Goal: Task Accomplishment & Management: Manage account settings

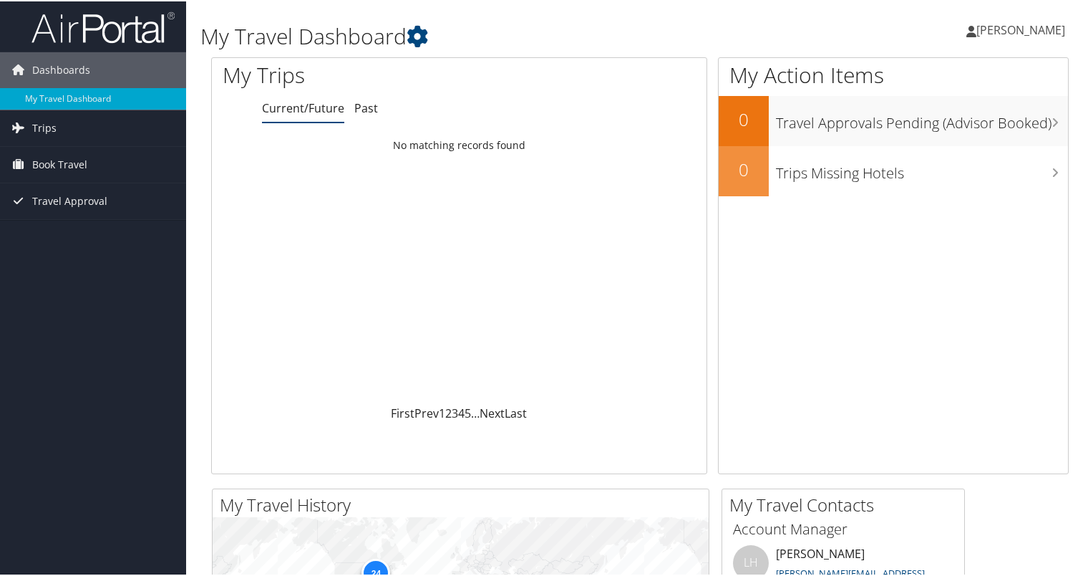
click at [1024, 35] on span "Max Klepack" at bounding box center [1020, 29] width 89 height 16
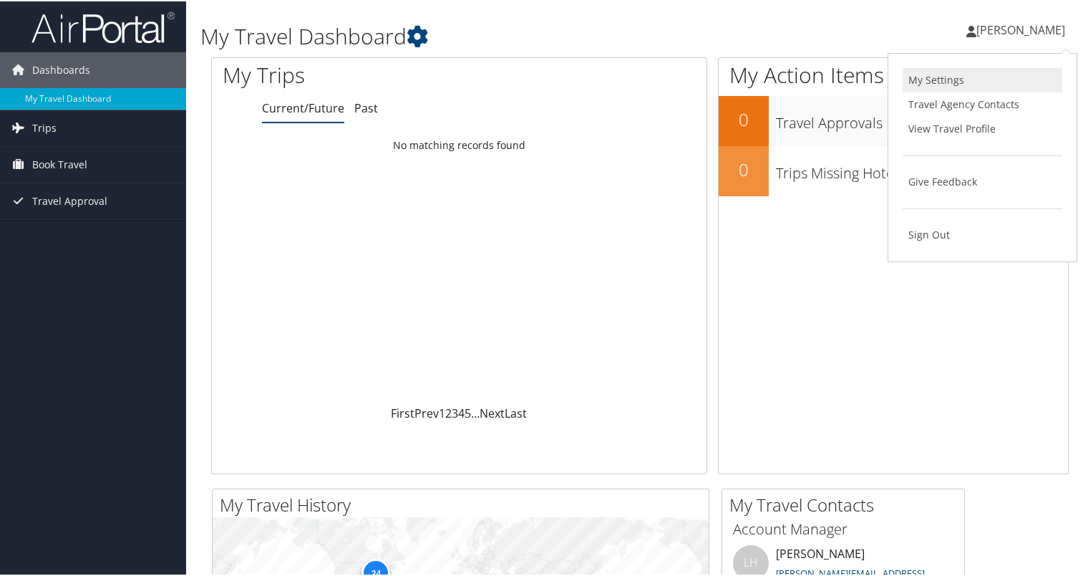
click at [969, 86] on link "My Settings" at bounding box center [983, 79] width 160 height 24
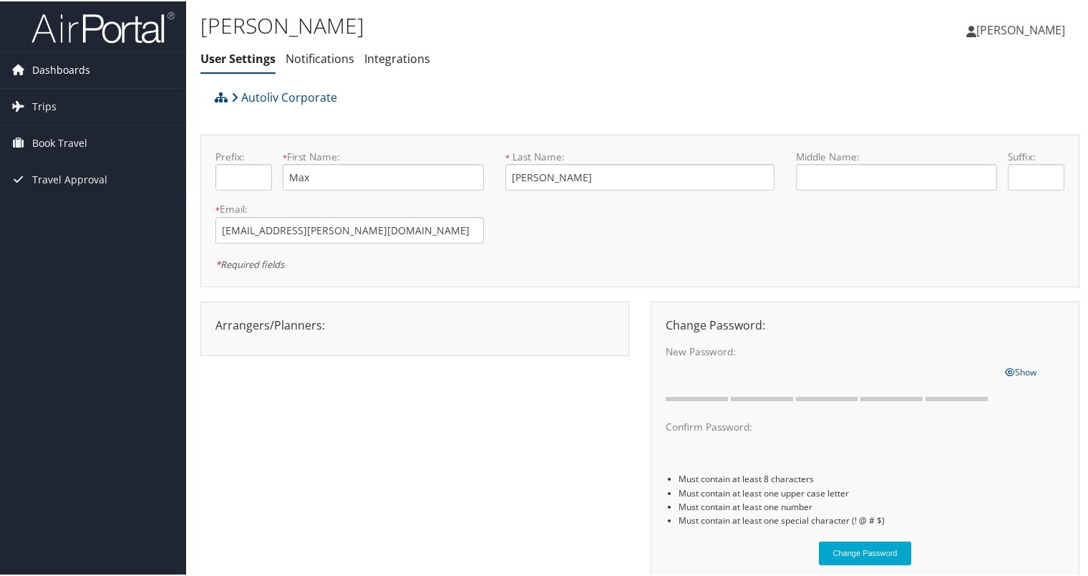
click at [77, 77] on span "Dashboards" at bounding box center [61, 69] width 58 height 36
click at [994, 29] on span "[PERSON_NAME]" at bounding box center [1020, 29] width 89 height 16
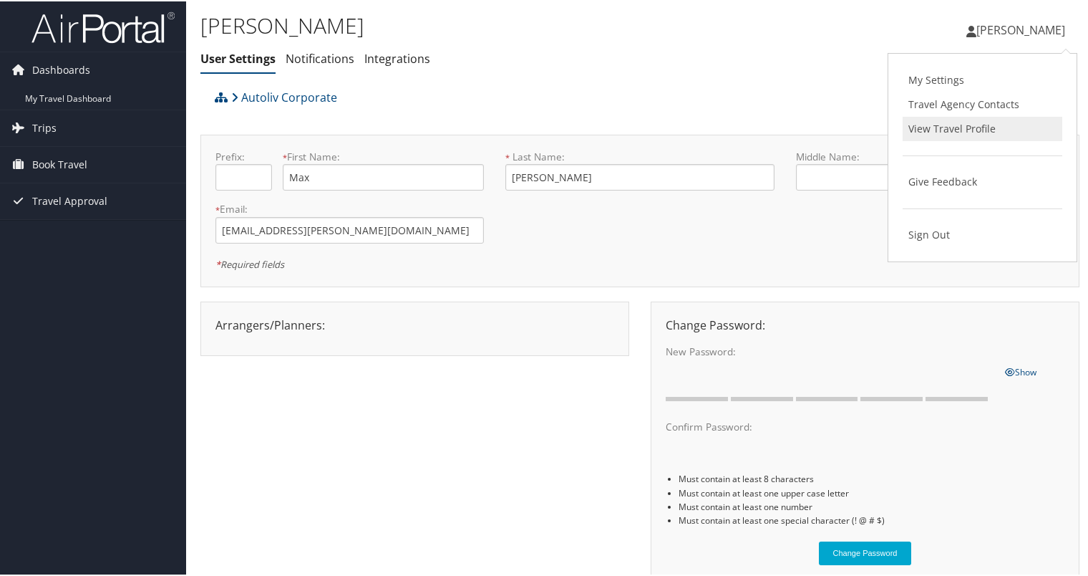
click at [965, 132] on link "View Travel Profile" at bounding box center [983, 127] width 160 height 24
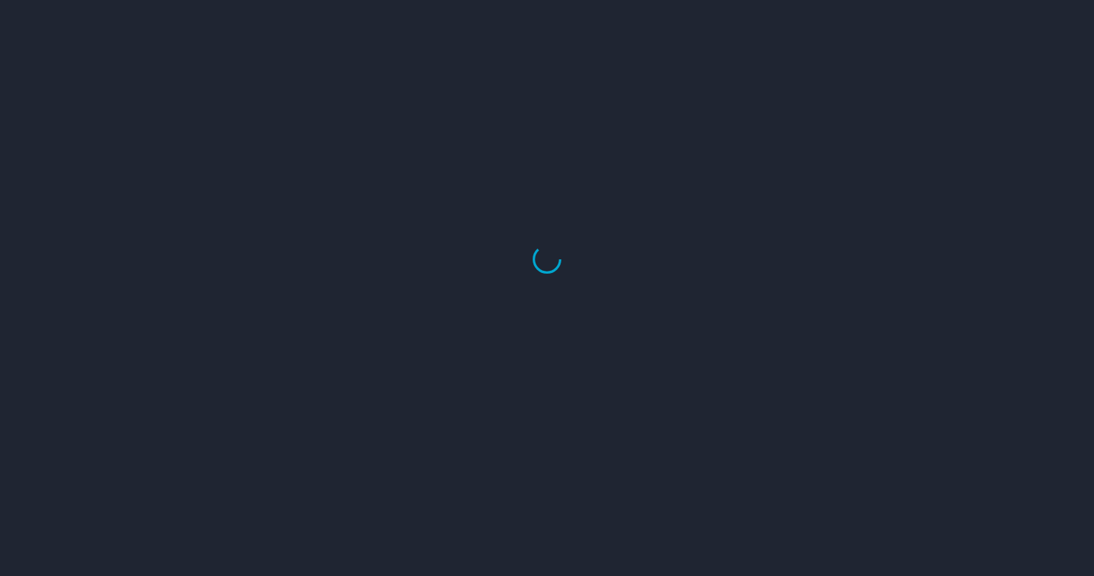
select select "US"
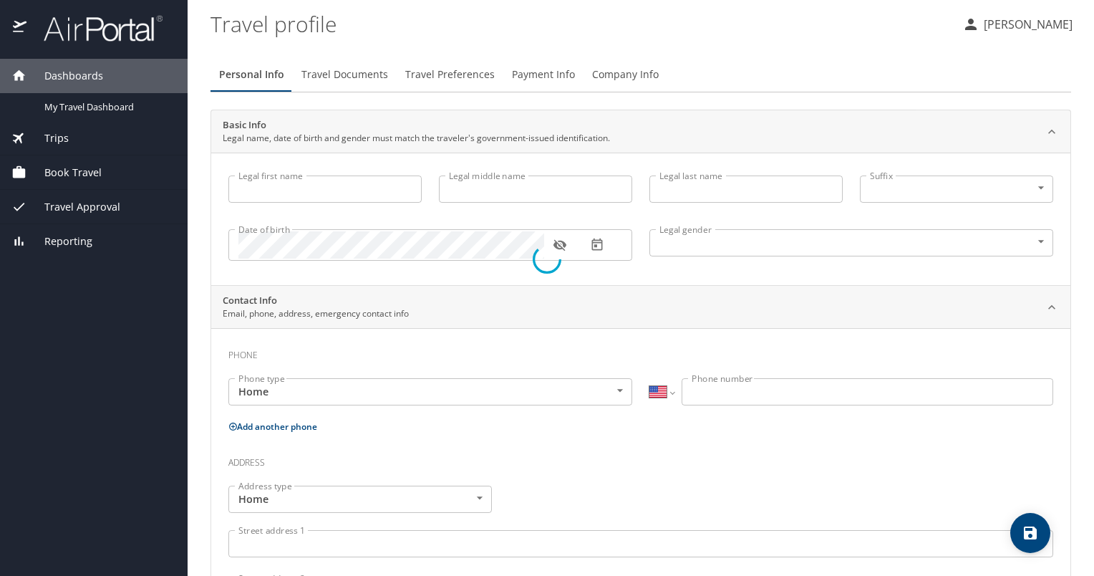
type input "Max"
type input "[PERSON_NAME]"
type input "[DEMOGRAPHIC_DATA]"
select select "SC"
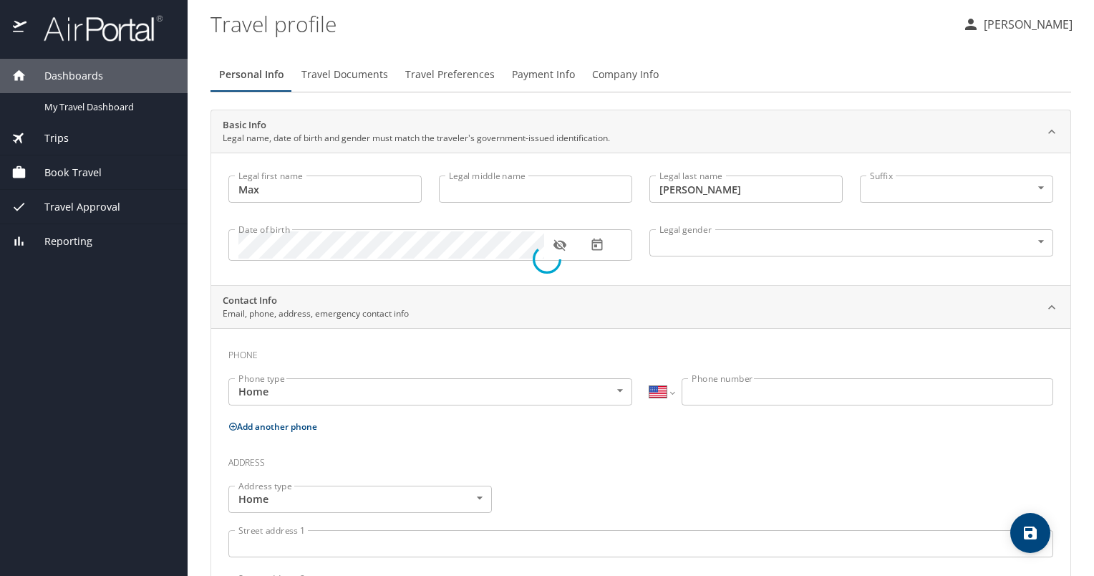
select select "SC"
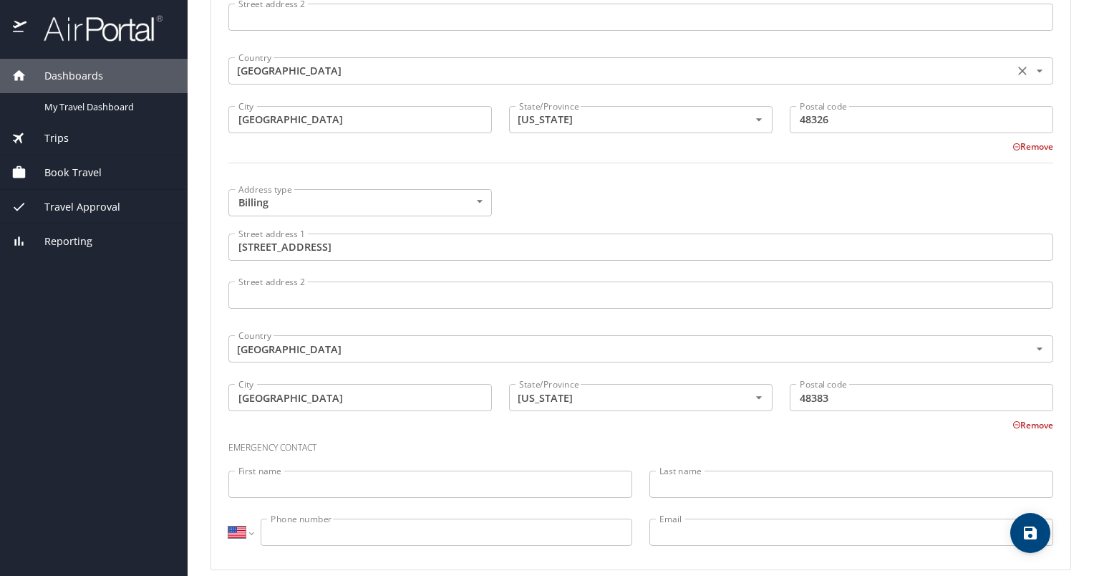
scroll to position [1019, 0]
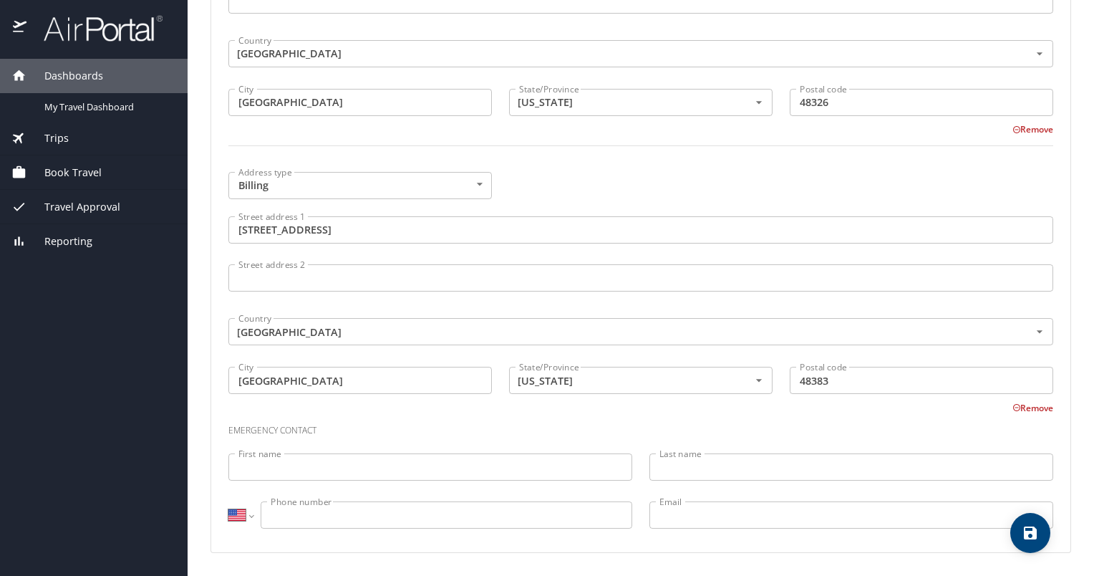
click at [362, 453] on input "First name" at bounding box center [430, 466] width 404 height 27
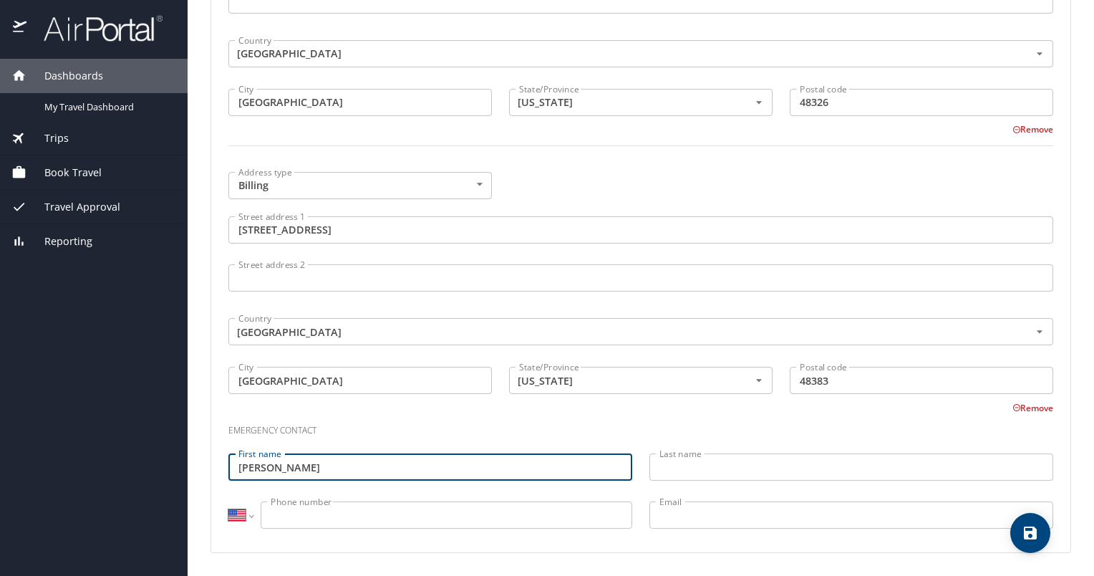
type input "[PERSON_NAME]"
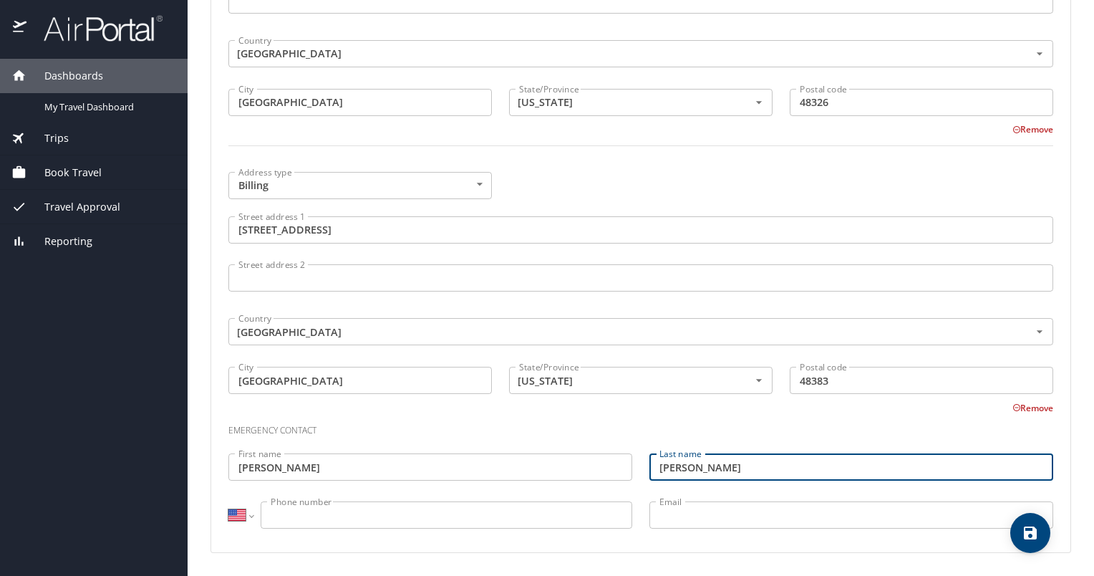
type input "[PERSON_NAME]"
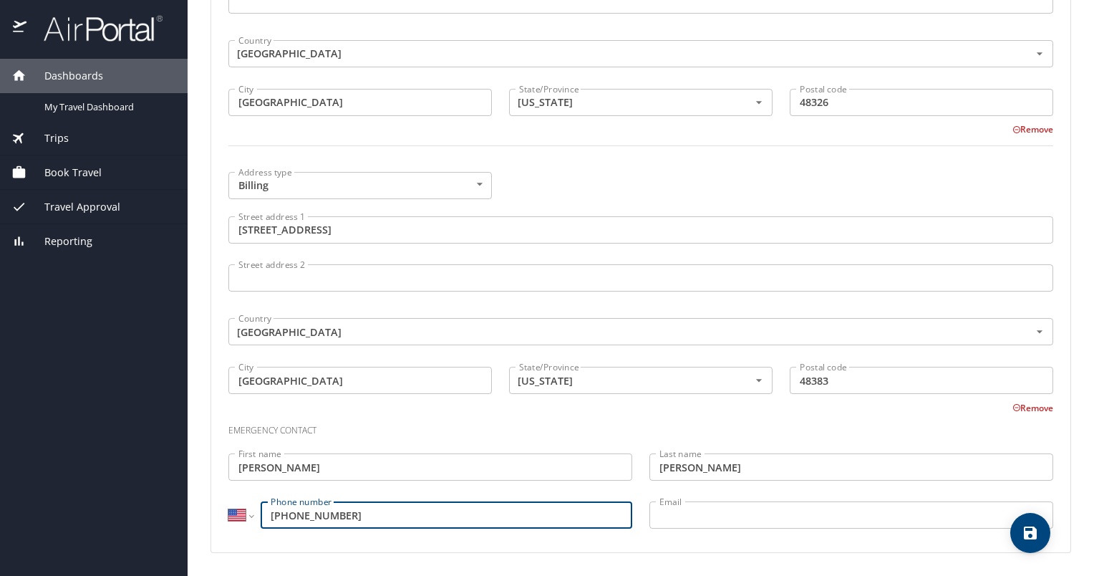
type input "[PHONE_NUMBER]"
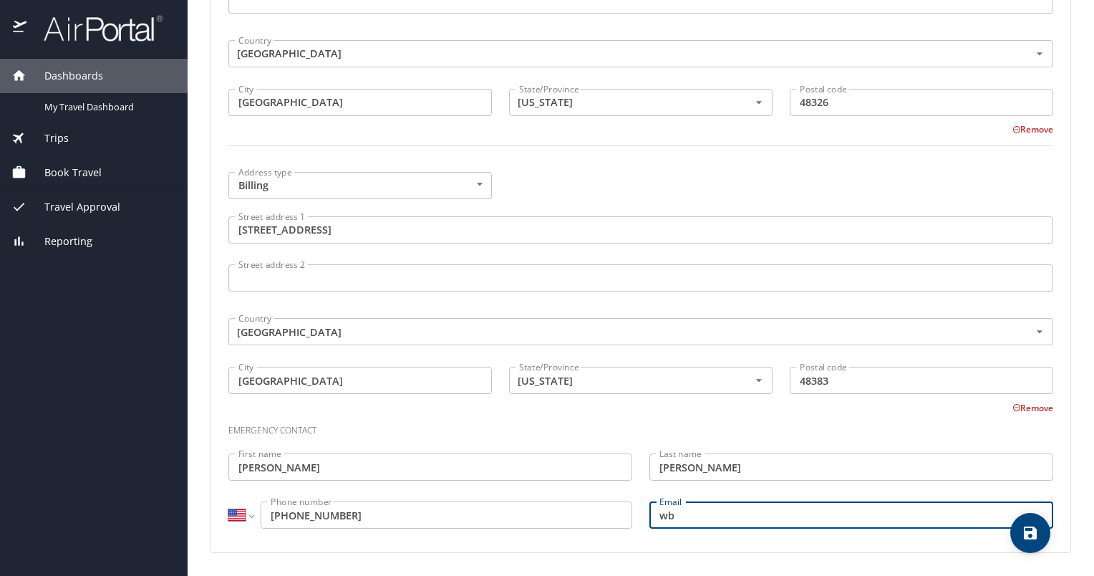
type input "w"
click at [1039, 538] on span "save" at bounding box center [1030, 532] width 40 height 17
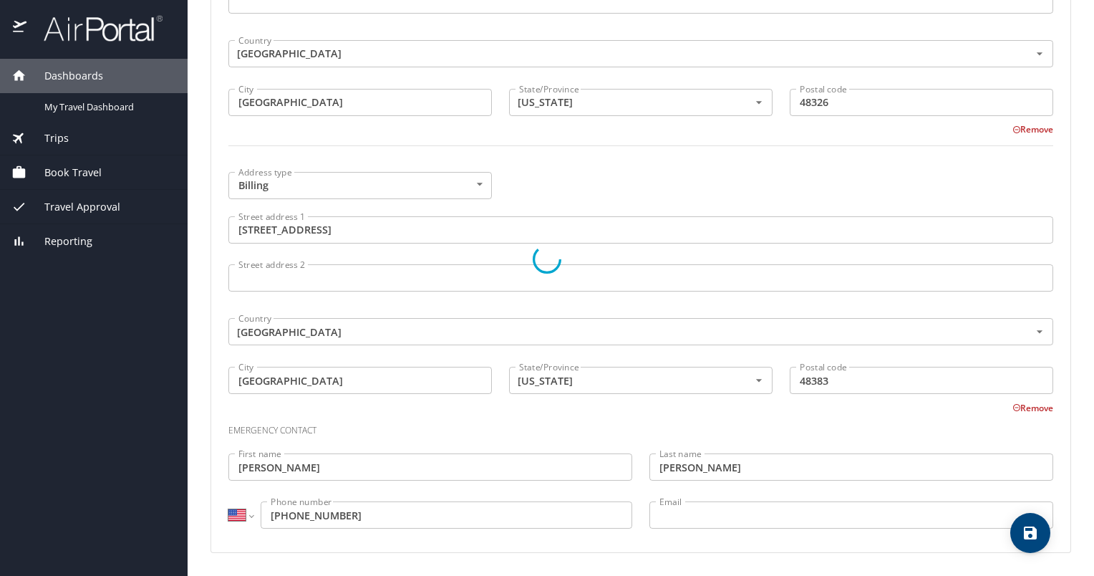
select select "SC"
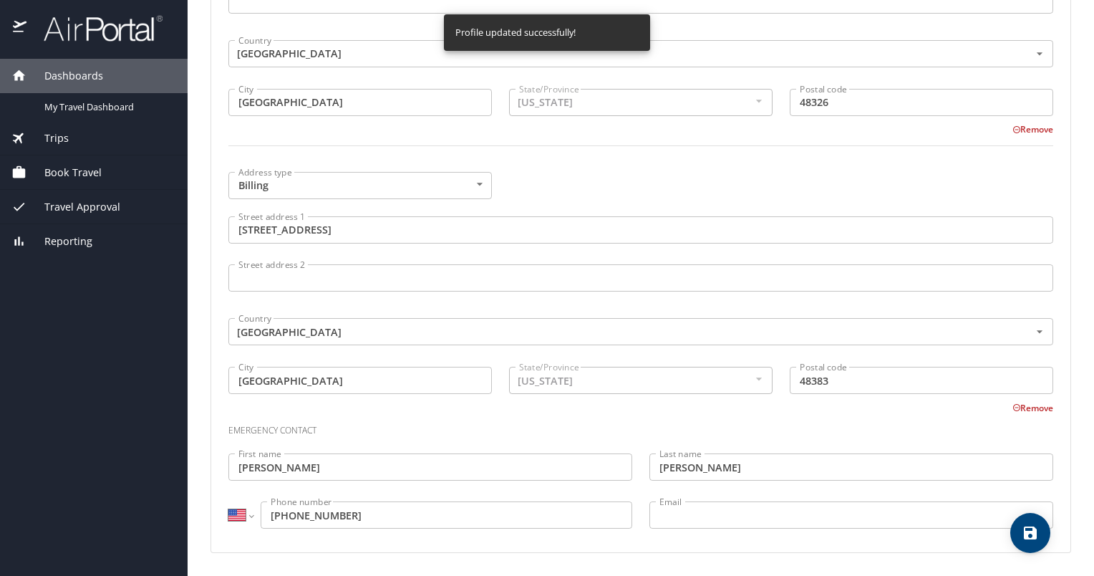
select select "SC"
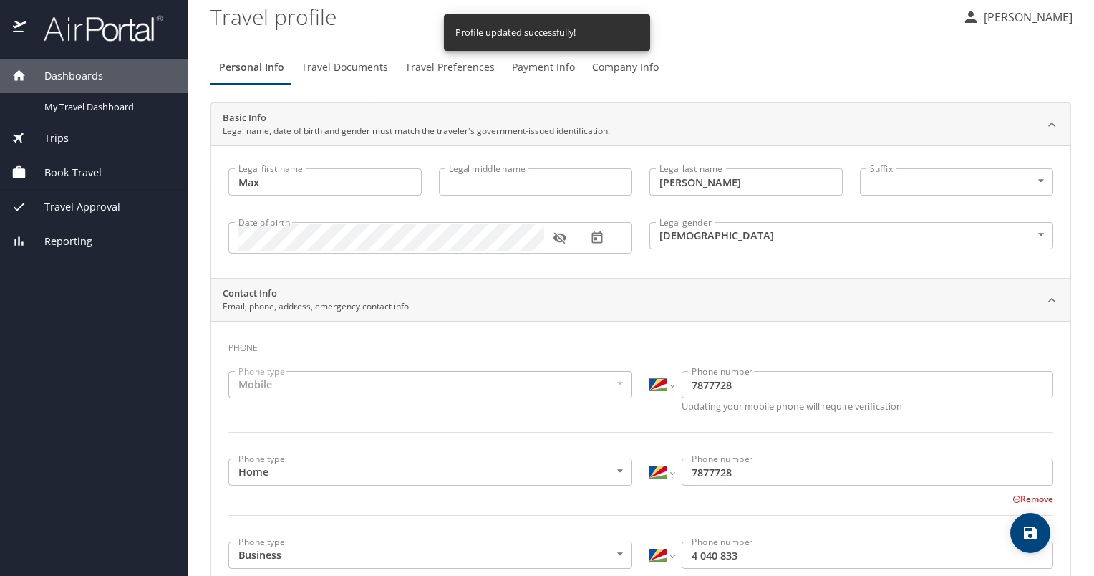
scroll to position [0, 0]
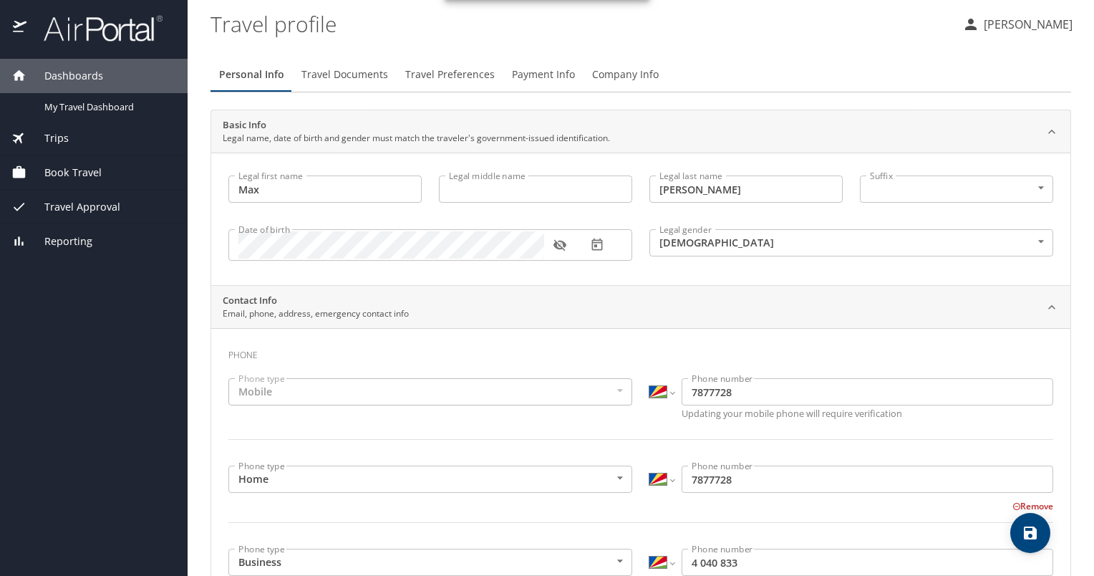
click at [513, 84] on button "Payment Info" at bounding box center [543, 74] width 80 height 34
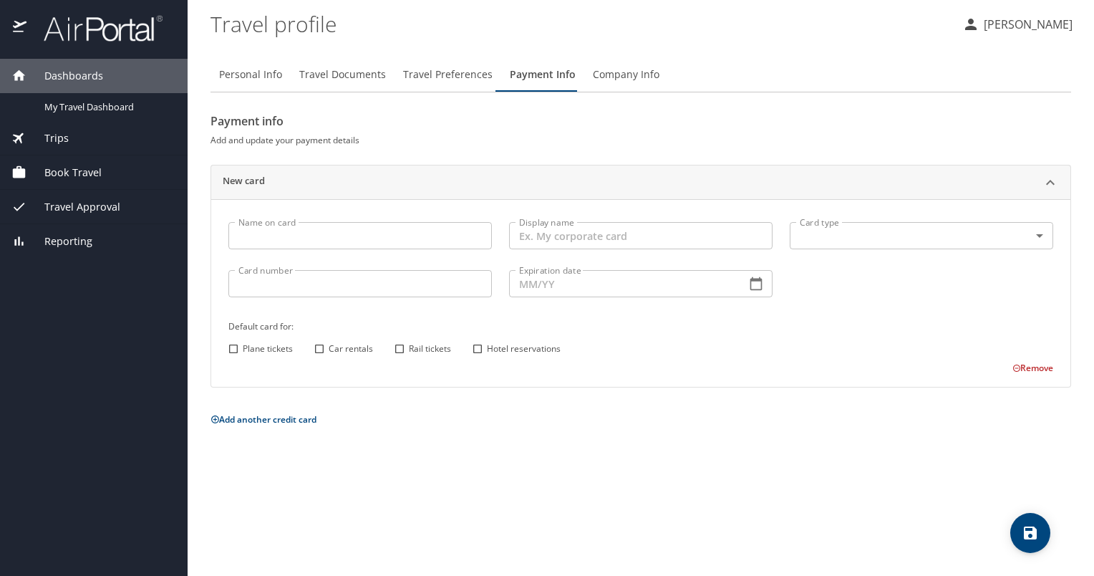
click at [316, 230] on input "Name on card" at bounding box center [359, 235] width 263 height 27
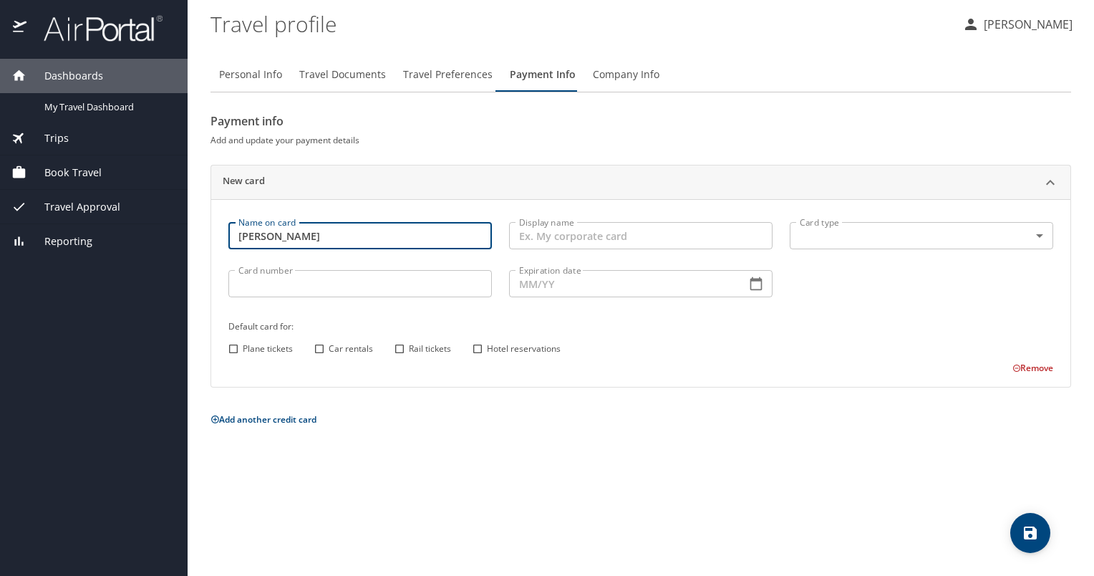
type input "[PERSON_NAME]"
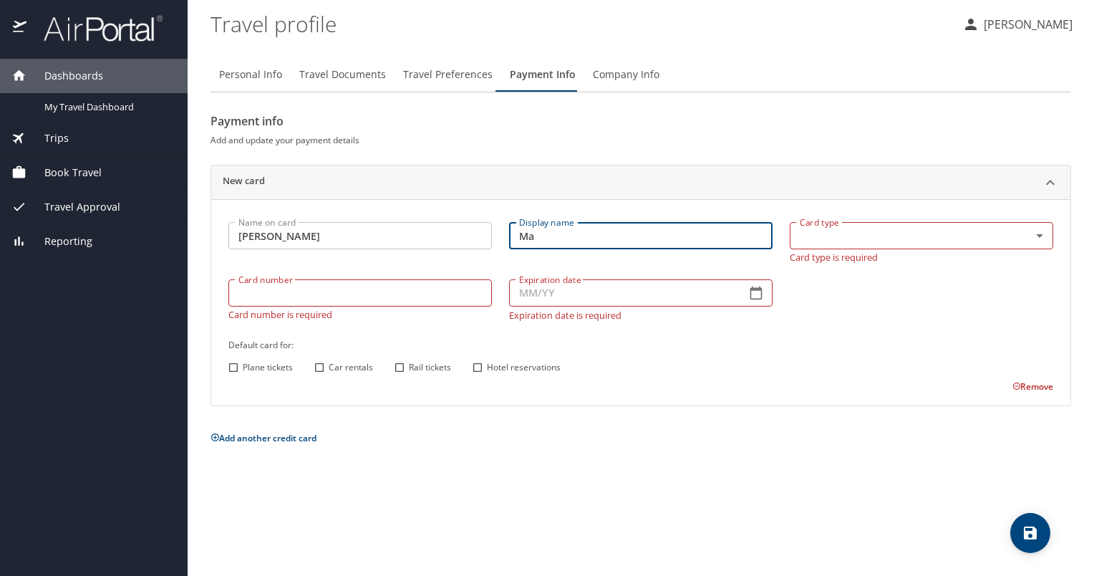
type input "M"
type input "My corporate card"
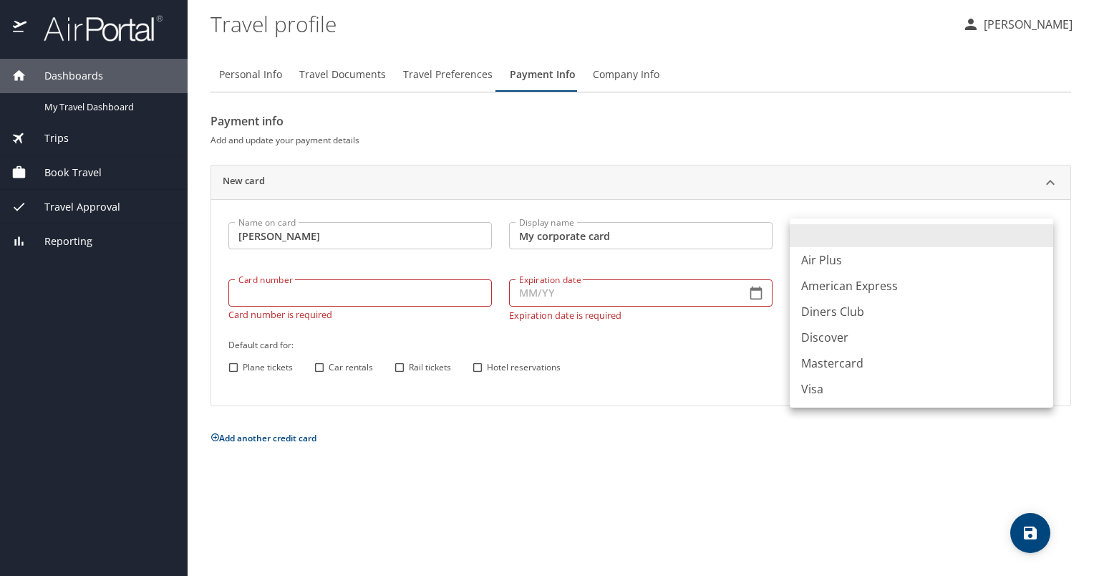
click at [1005, 241] on body "Dashboards My Travel Dashboard Trips Current / Future Trips Past Trips Trips Mi…" at bounding box center [547, 288] width 1094 height 576
click at [945, 386] on li "Visa" at bounding box center [921, 389] width 263 height 26
type input "VI"
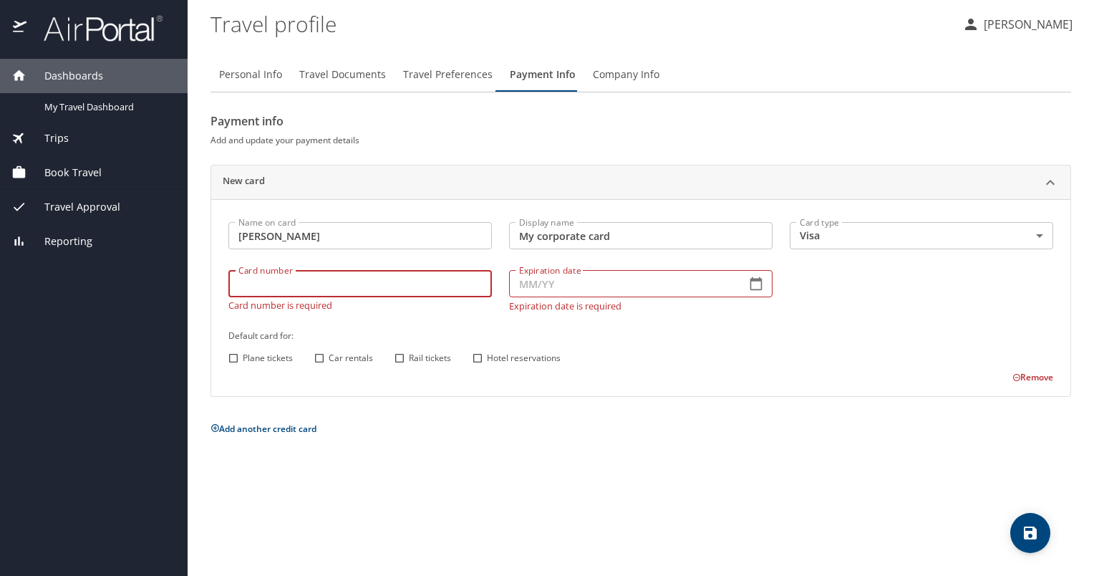
click at [397, 293] on input "Card number" at bounding box center [359, 283] width 263 height 27
type input "[CREDIT_CARD_NUMBER]"
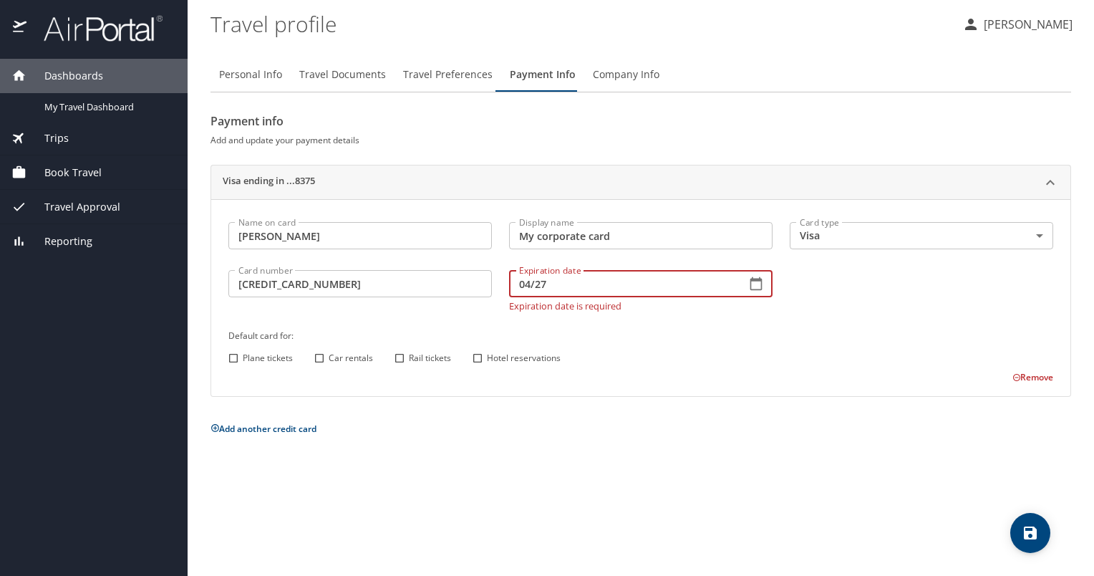
type input "04/27"
click at [246, 357] on div "Name on card [PERSON_NAME] Name on card Display name My corporate card Display …" at bounding box center [641, 298] width 842 height 171
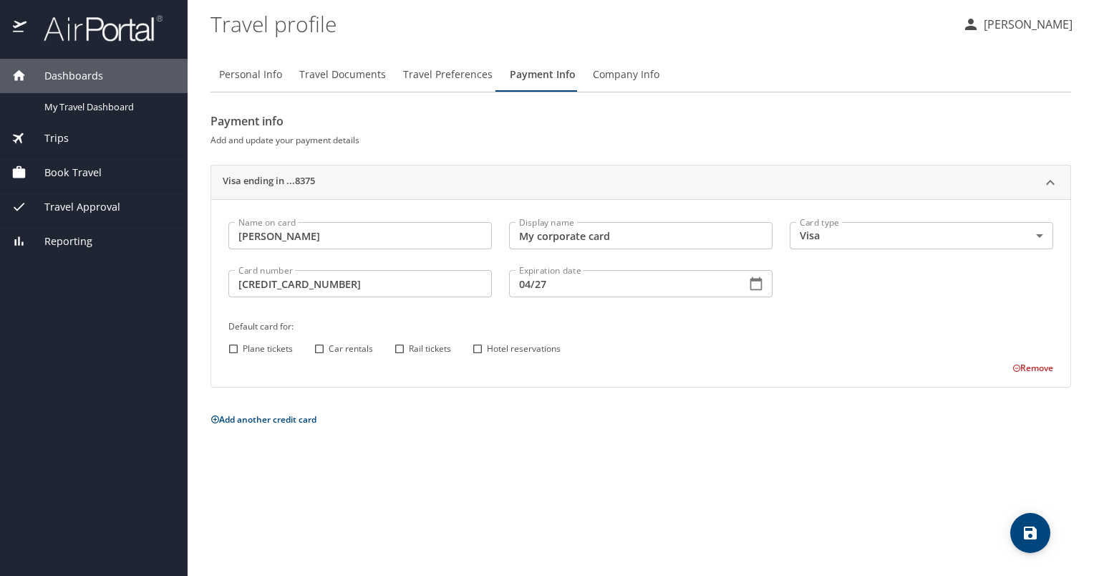
click at [283, 344] on span "Plane tickets" at bounding box center [268, 348] width 50 height 13
click at [243, 344] on input "Plane tickets" at bounding box center [233, 348] width 19 height 19
checkbox input "true"
click at [321, 346] on input "Car rentals" at bounding box center [319, 348] width 19 height 19
checkbox input "true"
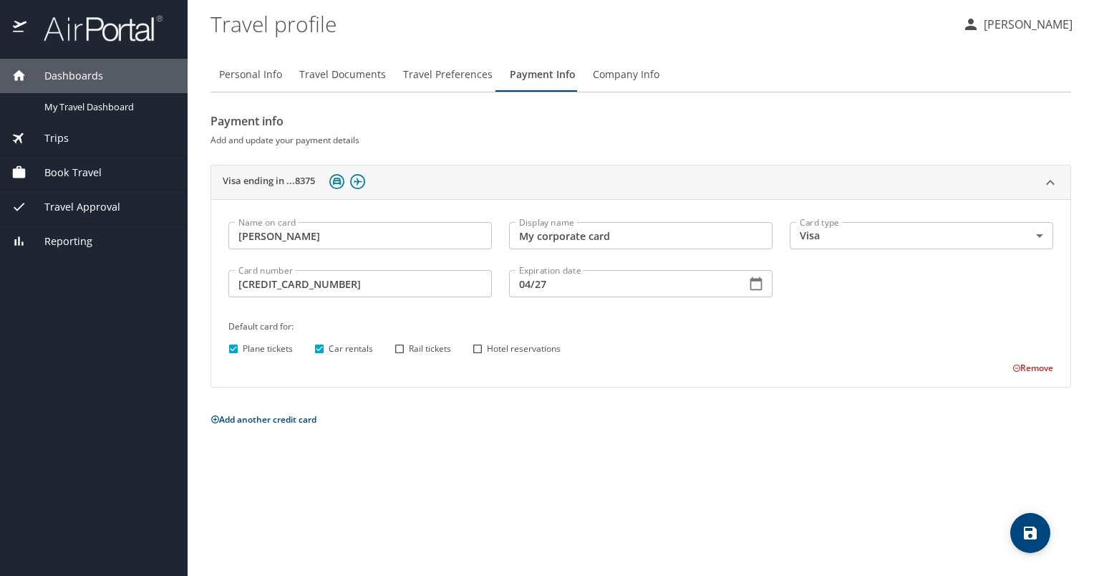
click at [397, 347] on input "Rail tickets" at bounding box center [399, 348] width 19 height 19
checkbox input "true"
click at [479, 349] on input "Hotel reservations" at bounding box center [477, 348] width 19 height 19
checkbox input "true"
click at [1027, 530] on icon "save" at bounding box center [1030, 532] width 17 height 17
